Goal: Information Seeking & Learning: Learn about a topic

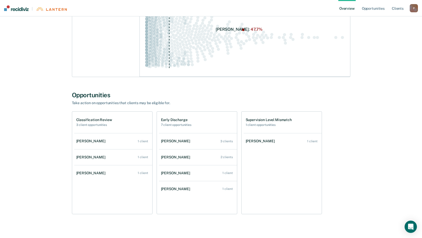
scroll to position [102, 0]
click at [92, 120] on h1 "Classification Review" at bounding box center [94, 119] width 36 height 4
click at [88, 139] on div "[PERSON_NAME]" at bounding box center [91, 141] width 31 height 4
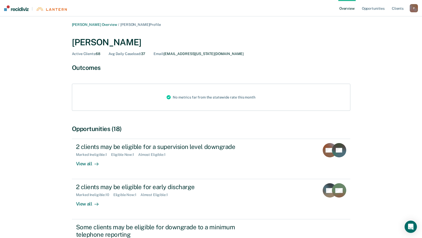
click at [342, 8] on link "Overview" at bounding box center [346, 8] width 17 height 16
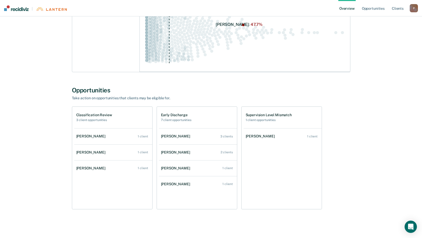
scroll to position [109, 0]
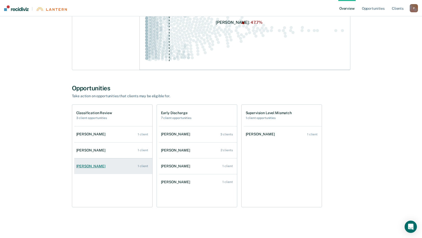
click at [97, 166] on div "[PERSON_NAME]" at bounding box center [91, 166] width 31 height 4
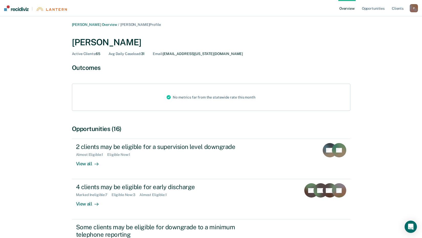
click at [344, 7] on link "Overview" at bounding box center [346, 8] width 17 height 16
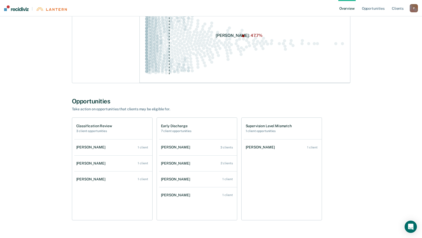
scroll to position [109, 0]
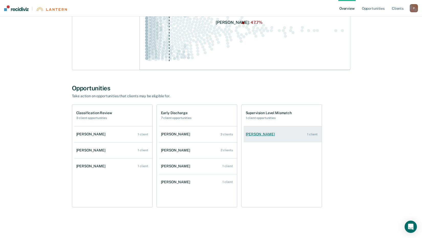
click at [255, 133] on div "[PERSON_NAME]" at bounding box center [261, 134] width 31 height 4
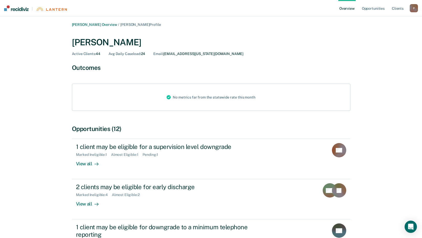
click at [351, 10] on link "Overview" at bounding box center [346, 8] width 17 height 16
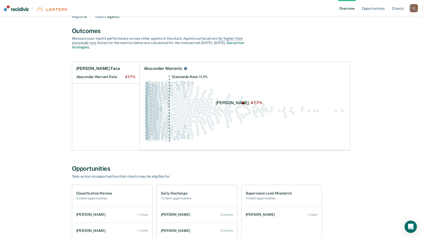
scroll to position [109, 0]
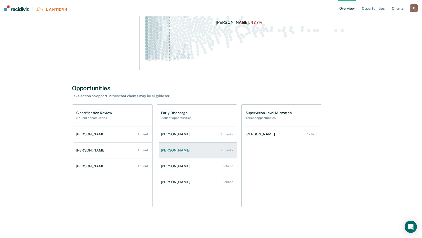
click at [177, 148] on div "[PERSON_NAME]" at bounding box center [176, 150] width 31 height 4
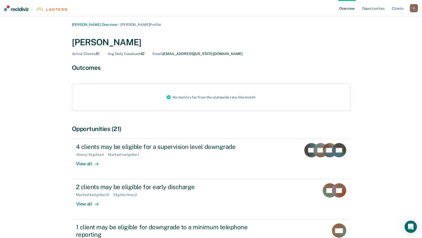
click at [343, 9] on link "Overview" at bounding box center [346, 8] width 17 height 16
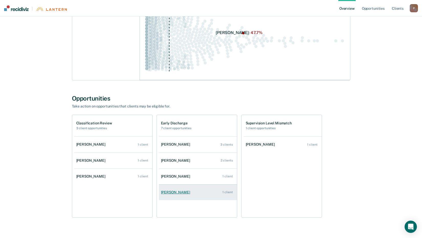
scroll to position [109, 0]
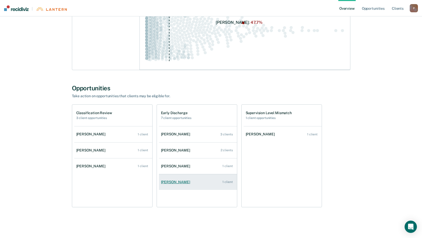
click at [177, 183] on div "[PERSON_NAME]" at bounding box center [176, 182] width 31 height 4
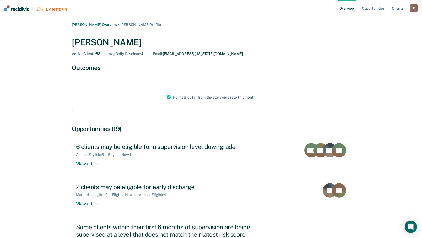
click at [343, 10] on link "Overview" at bounding box center [346, 8] width 17 height 16
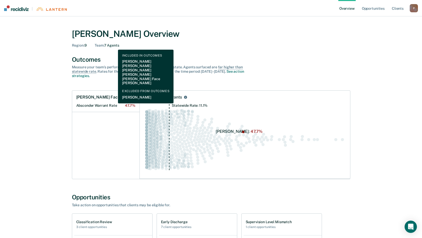
click at [114, 46] on div "Team : 7 Agents" at bounding box center [107, 45] width 24 height 4
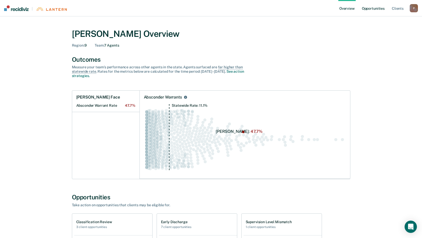
click at [369, 9] on link "Opportunities" at bounding box center [373, 8] width 25 height 16
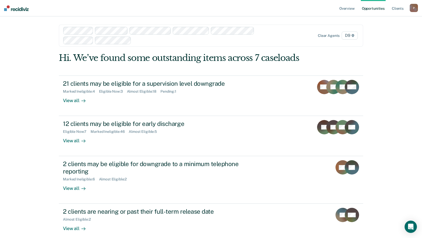
click at [49, 61] on div "Overview Opportunities Client s [EMAIL_ADDRESS][US_STATE][DOMAIN_NAME] P Profil…" at bounding box center [211, 156] width 422 height 312
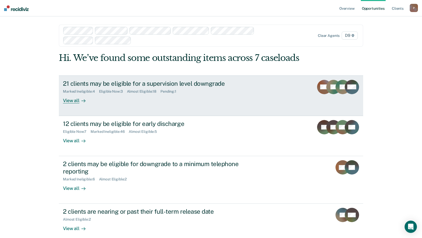
click at [72, 102] on div "View all" at bounding box center [77, 98] width 29 height 10
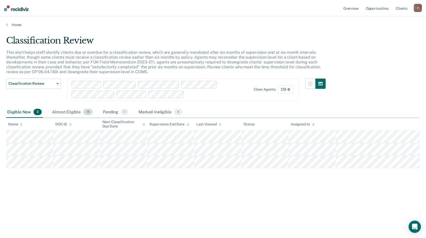
click at [63, 113] on div "Almost Eligible 18" at bounding box center [72, 112] width 43 height 11
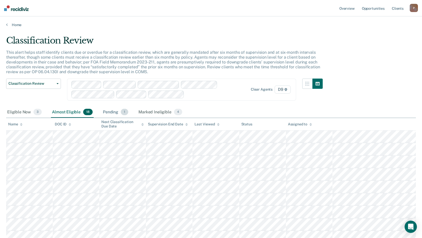
click at [107, 111] on div "Pending 1" at bounding box center [115, 112] width 27 height 11
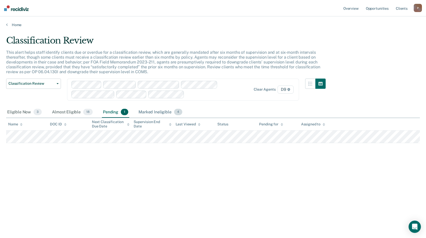
click at [160, 112] on div "Marked Ineligible 4" at bounding box center [160, 112] width 46 height 11
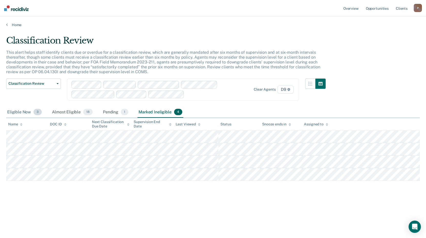
click at [23, 115] on div "Eligible Now 3" at bounding box center [24, 112] width 37 height 11
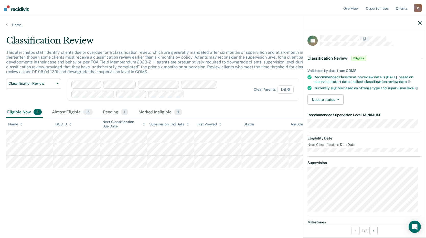
click at [157, 172] on div "Classification Review This alert helps staff identify clients due or overdue fo…" at bounding box center [212, 117] width 413 height 164
click at [340, 105] on button "Update status" at bounding box center [325, 99] width 36 height 10
click at [374, 105] on div "Update status [PERSON_NAME] Mark Ineligible" at bounding box center [364, 99] width 114 height 10
click at [75, 190] on div "Classification Review This alert helps staff identify clients due or overdue fo…" at bounding box center [212, 117] width 413 height 164
drag, startPoint x: 228, startPoint y: 189, endPoint x: 240, endPoint y: 174, distance: 19.3
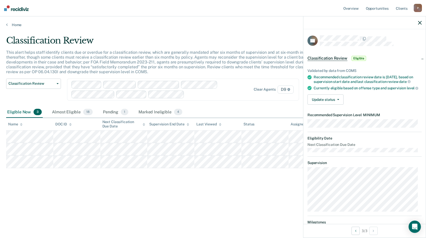
click at [228, 188] on div "Classification Review This alert helps staff identify clients due or overdue fo…" at bounding box center [212, 117] width 413 height 164
click at [421, 20] on div at bounding box center [364, 22] width 122 height 13
click at [420, 25] on icon "button" at bounding box center [420, 23] width 4 height 4
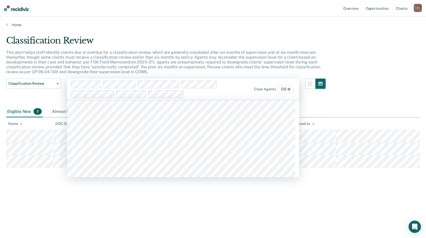
scroll to position [128, 0]
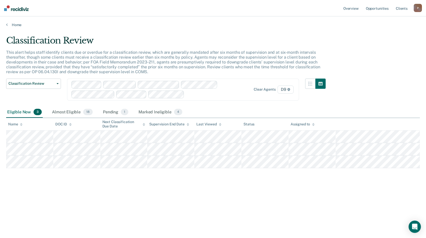
click at [50, 190] on div "Classification Review This alert helps staff identify clients due or overdue fo…" at bounding box center [212, 117] width 413 height 164
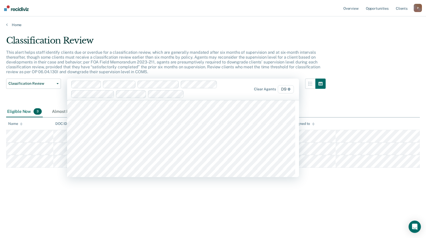
scroll to position [333, 0]
click at [146, 190] on div "Classification Review This alert helps staff identify clients due or overdue fo…" at bounding box center [212, 117] width 413 height 164
click at [161, 179] on div "Classification Review This alert helps staff identify clients due or overdue fo…" at bounding box center [212, 117] width 413 height 164
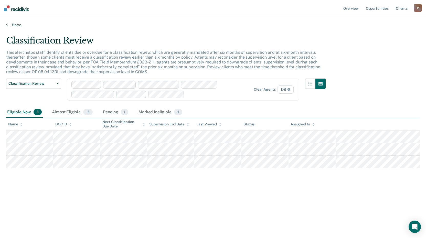
click at [14, 25] on link "Home" at bounding box center [212, 25] width 413 height 5
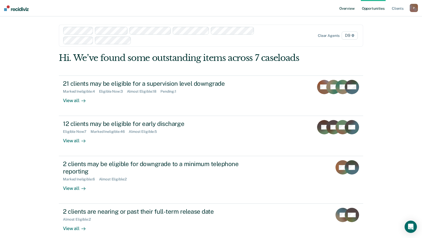
click at [346, 8] on link "Overview" at bounding box center [346, 8] width 17 height 16
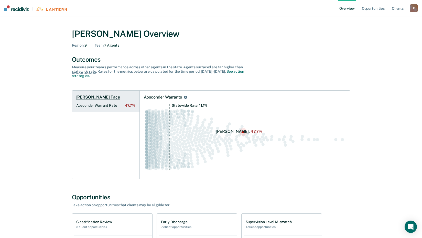
click at [79, 104] on Rate "Absconder Warrant Rate 47.7%" at bounding box center [105, 105] width 59 height 4
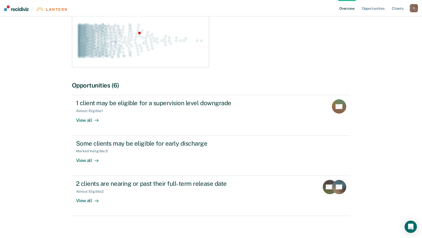
scroll to position [118, 0]
